Goal: Task Accomplishment & Management: Use online tool/utility

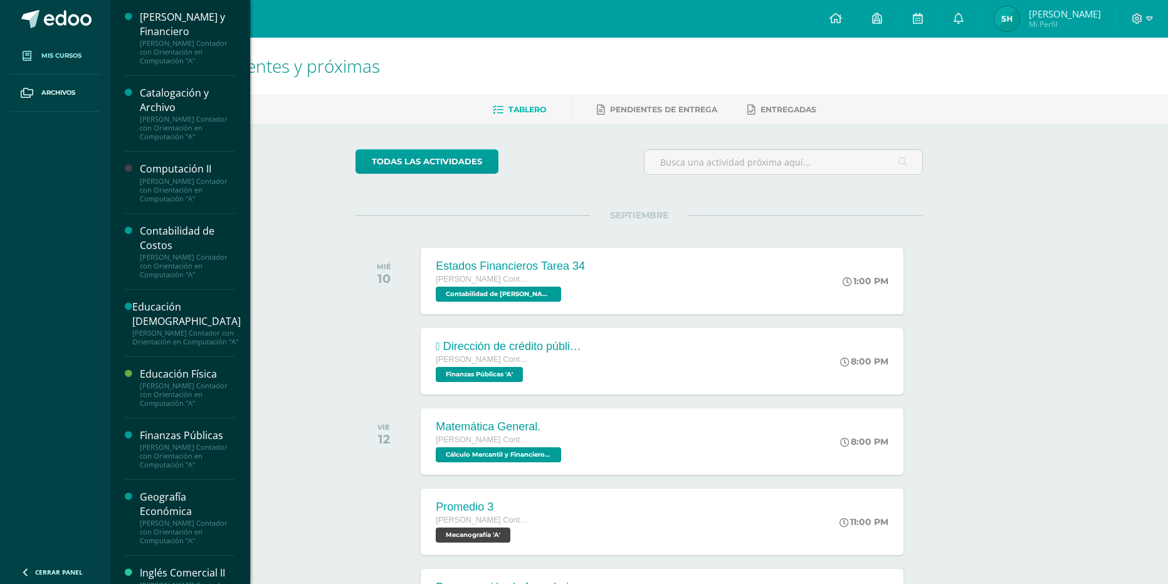
click at [71, 61] on link "Mis cursos" at bounding box center [55, 56] width 90 height 37
click at [78, 65] on link "Mis cursos" at bounding box center [55, 56] width 90 height 37
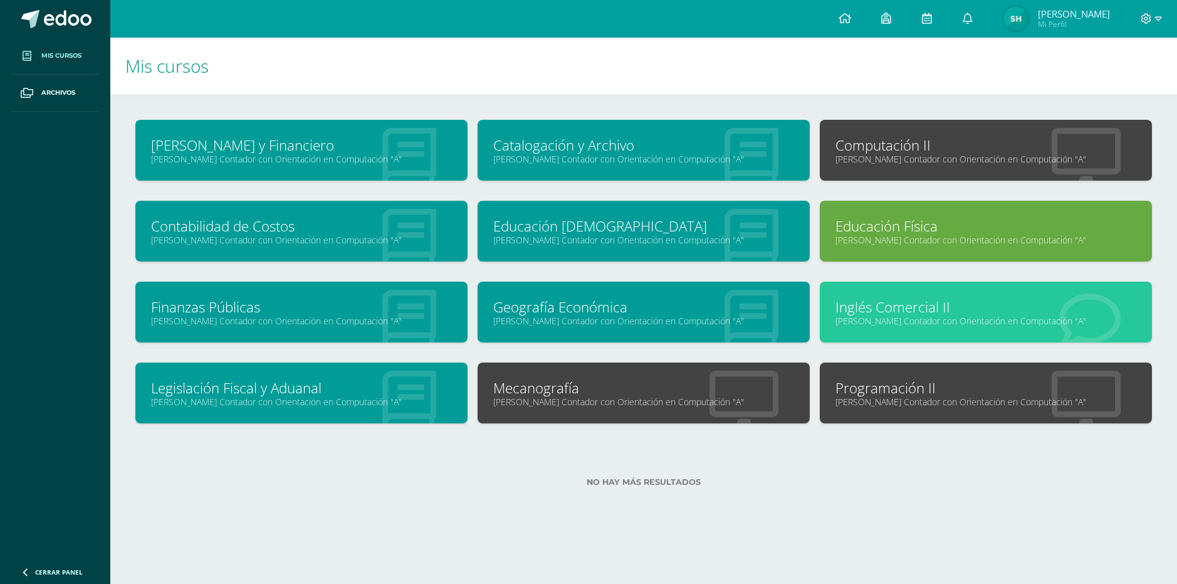
click at [863, 130] on div "Computación II Quinto Perito Contador con Orientación en Computación "A"" at bounding box center [986, 150] width 332 height 61
click at [862, 144] on link "Computación II" at bounding box center [986, 144] width 301 height 19
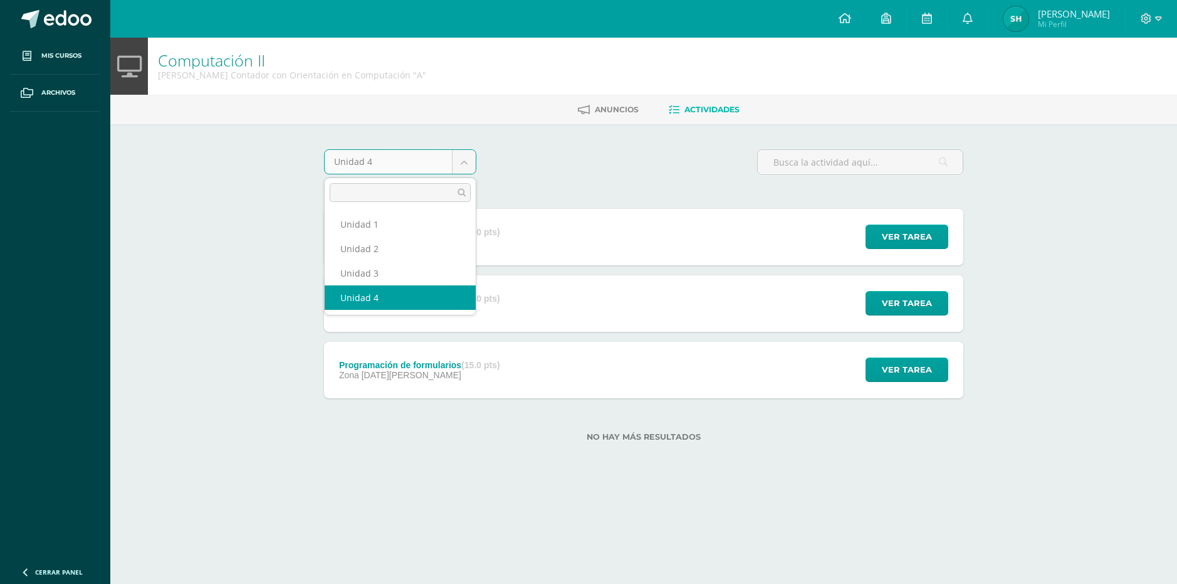
click at [455, 164] on body "Mis cursos Archivos Cerrar panel Cálculo Mercantil y Financiero Quinto Perito C…" at bounding box center [588, 240] width 1177 height 481
select select "Unidad 3"
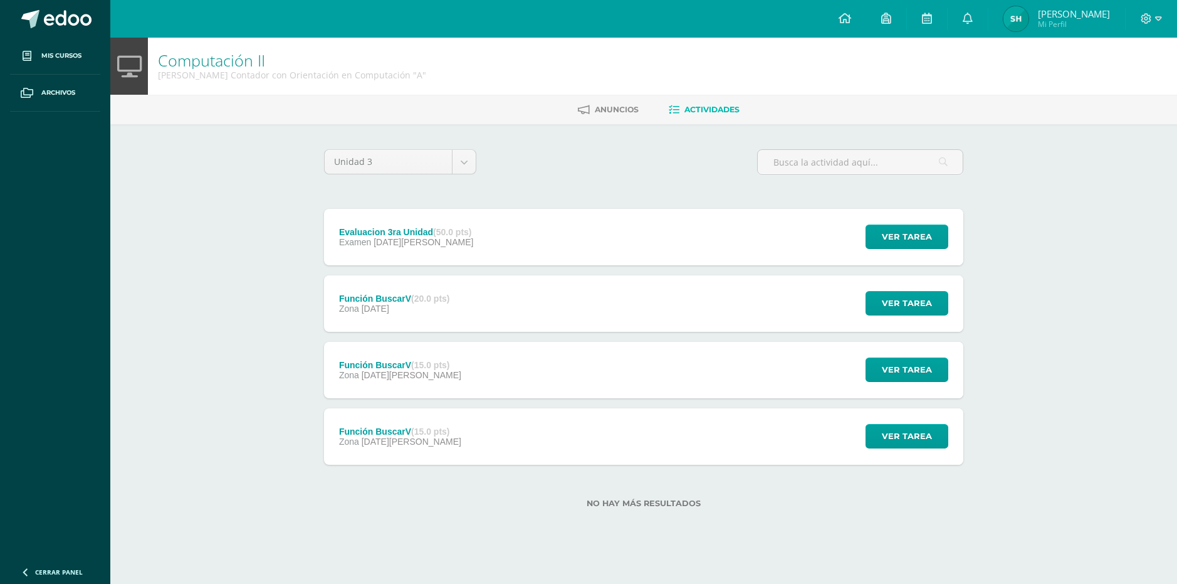
click at [917, 290] on div "Ver tarea" at bounding box center [905, 303] width 117 height 56
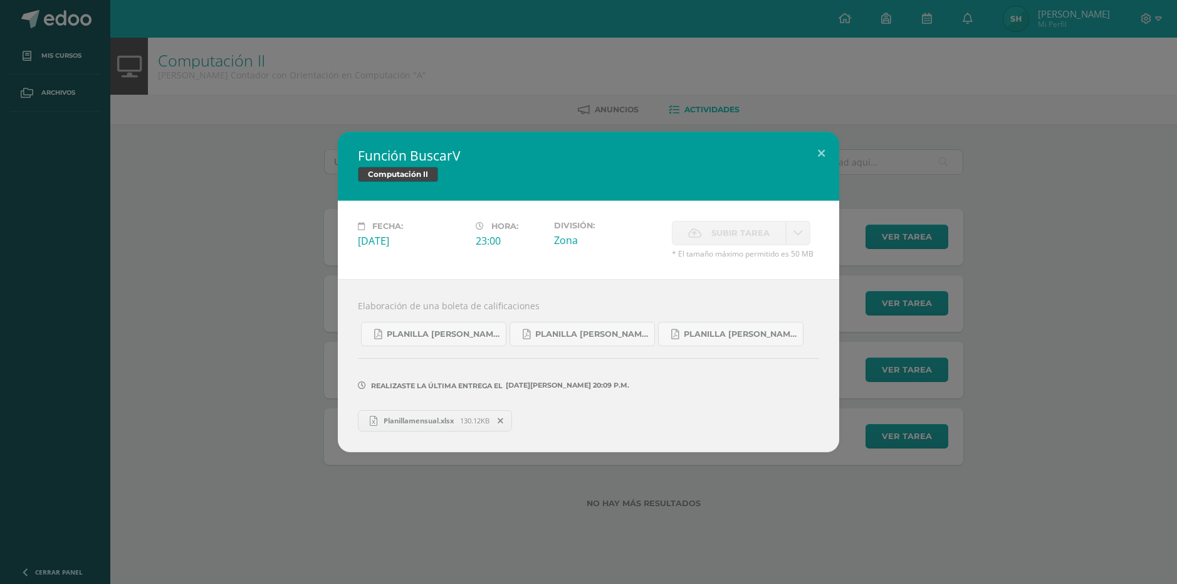
click at [446, 424] on span "Planillamensual.xlsx" at bounding box center [418, 420] width 83 height 9
click at [279, 325] on div "Función BuscarV Computación II Fecha: [DATE][PERSON_NAME]: 23:00 División: Zona" at bounding box center [588, 292] width 1167 height 320
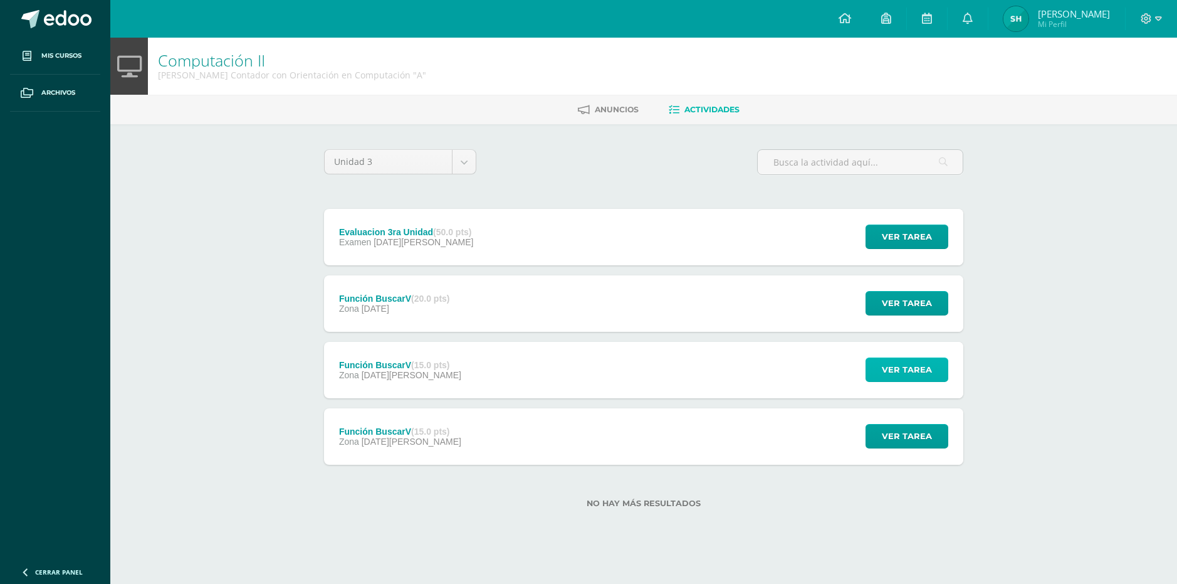
click at [905, 371] on span "Ver tarea" at bounding box center [907, 369] width 50 height 23
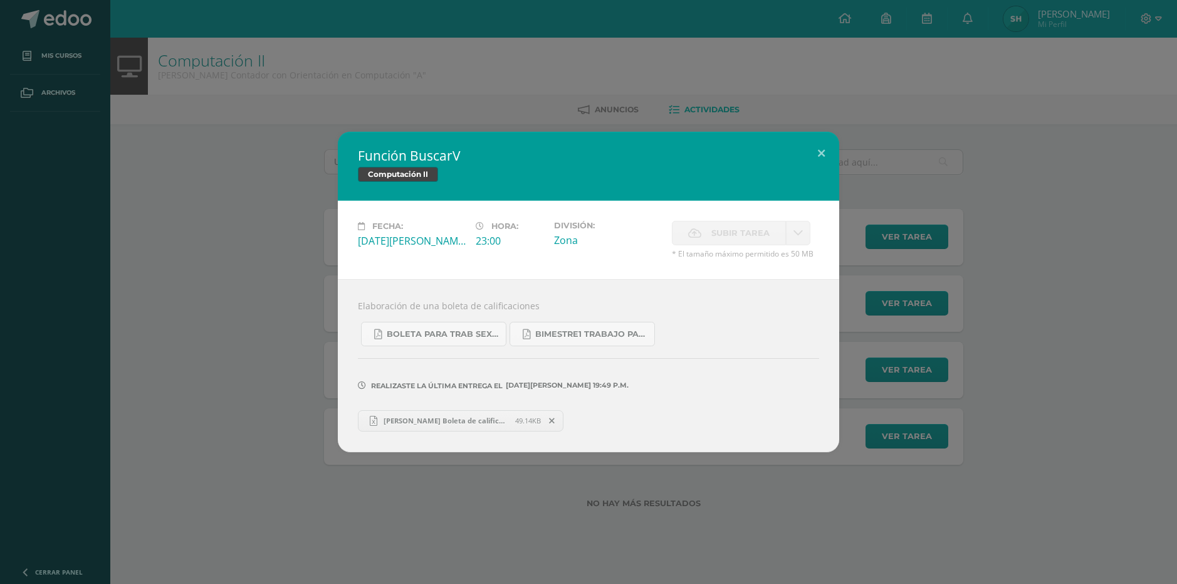
click at [407, 423] on span "Daniel Hernandez Boleta de calificaciones.xlsx" at bounding box center [446, 420] width 138 height 9
